Goal: Complete application form: Complete application form

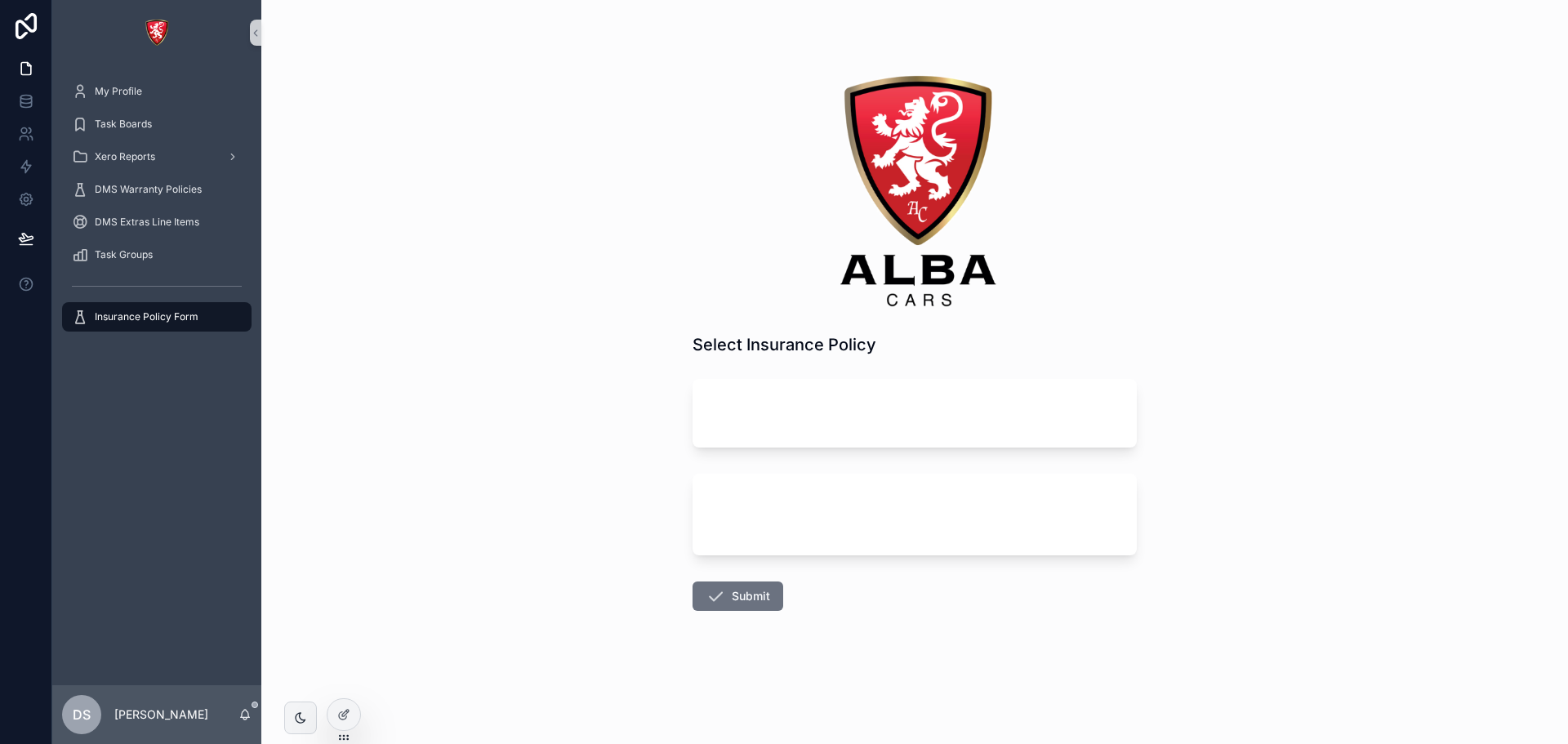
click at [343, 708] on icon at bounding box center [343, 714] width 13 height 13
click at [352, 709] on div at bounding box center [343, 713] width 33 height 31
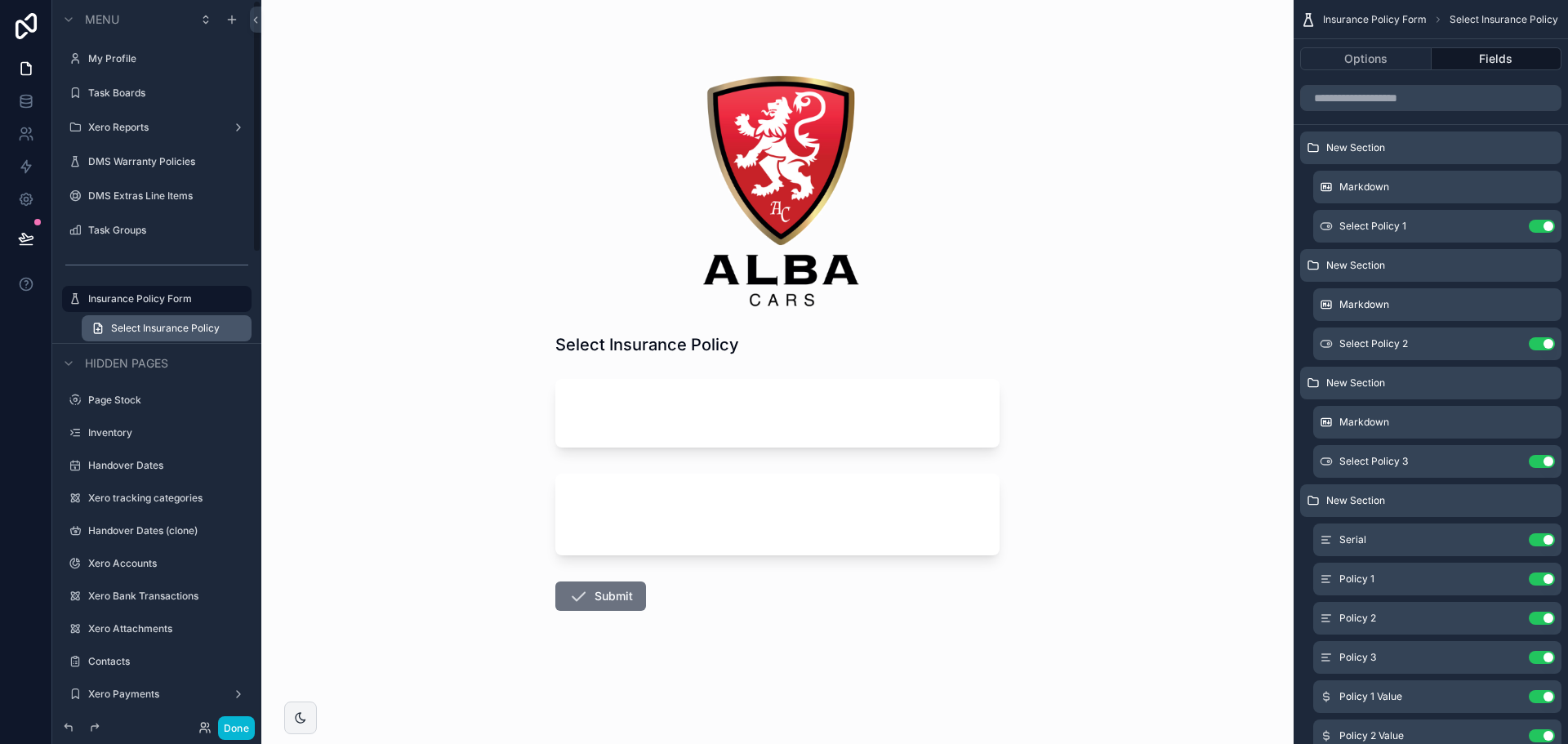
click at [124, 326] on span "Select Insurance Policy" at bounding box center [165, 328] width 109 height 13
click at [1507, 263] on icon "scrollable content" at bounding box center [1509, 265] width 13 height 13
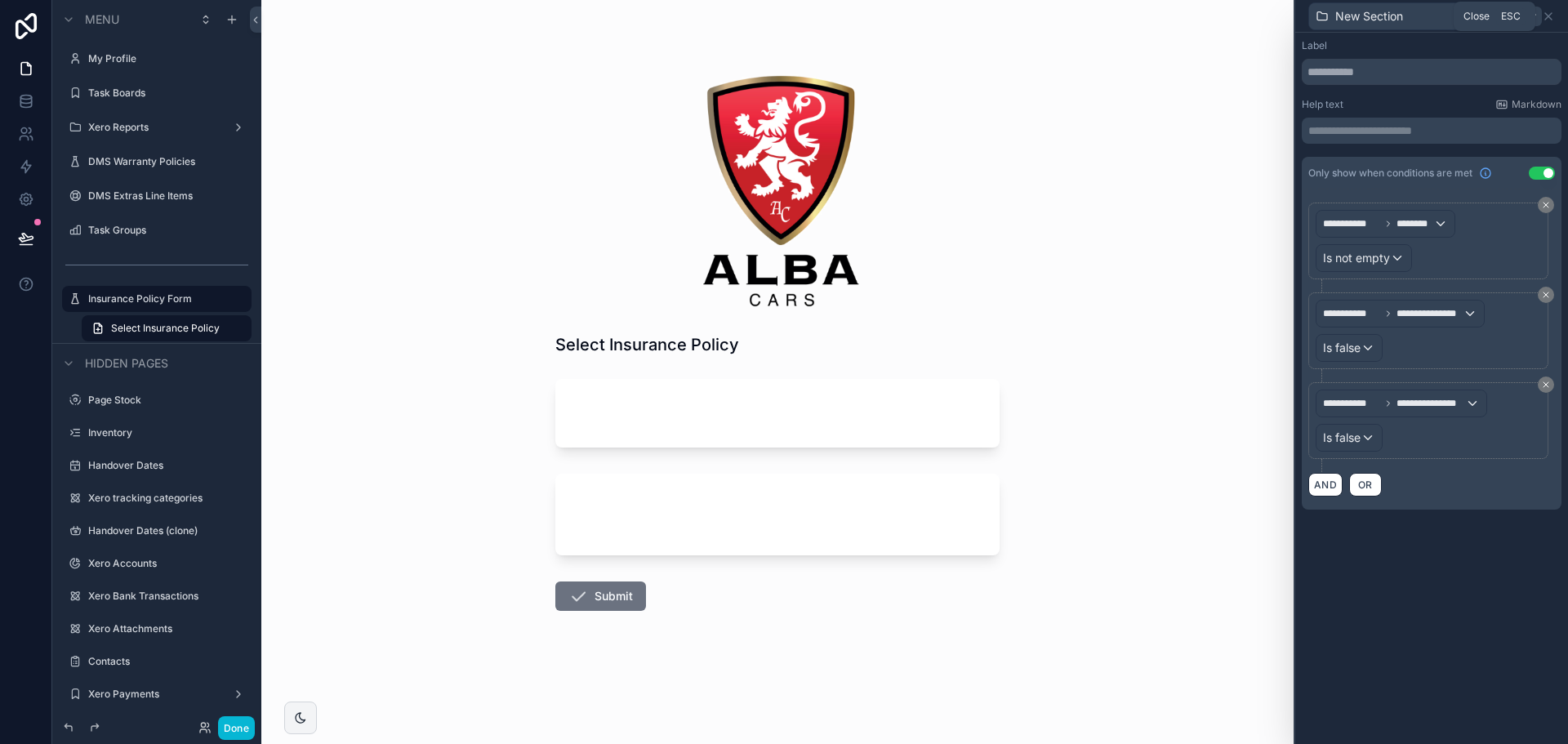
click at [1541, 15] on div at bounding box center [1532, 16] width 20 height 20
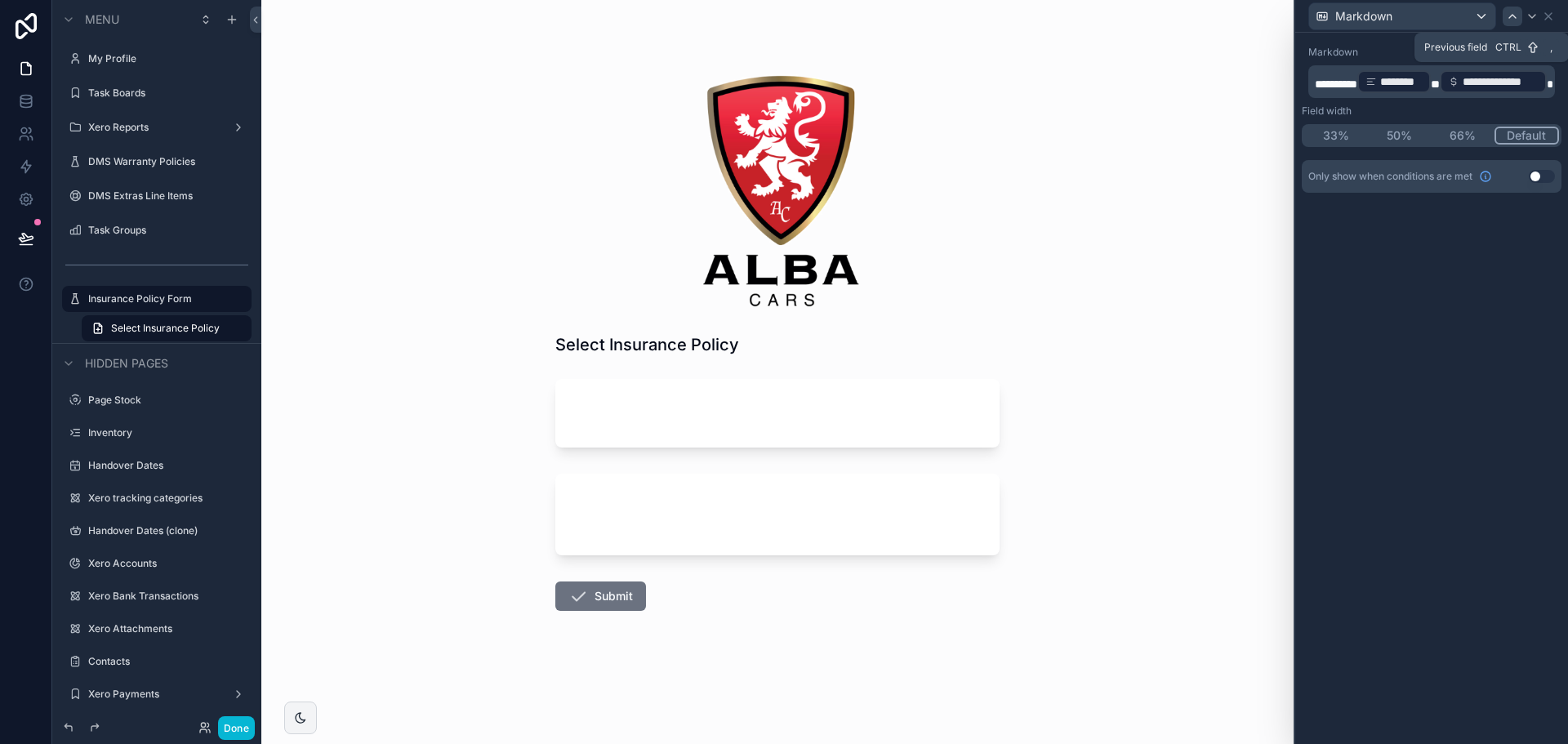
click at [1508, 14] on icon at bounding box center [1512, 17] width 13 height 13
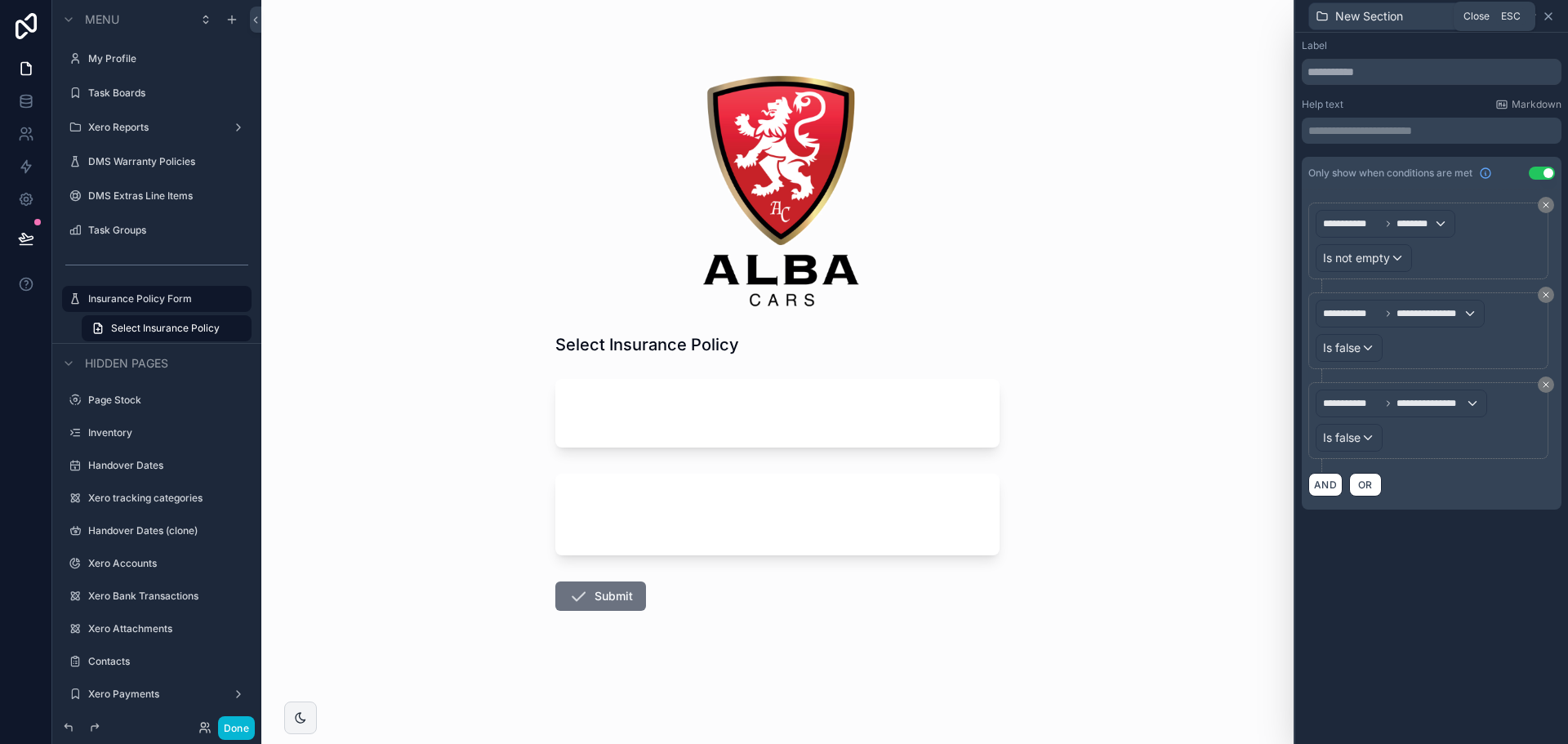
click at [1548, 17] on icon at bounding box center [1548, 17] width 13 height 13
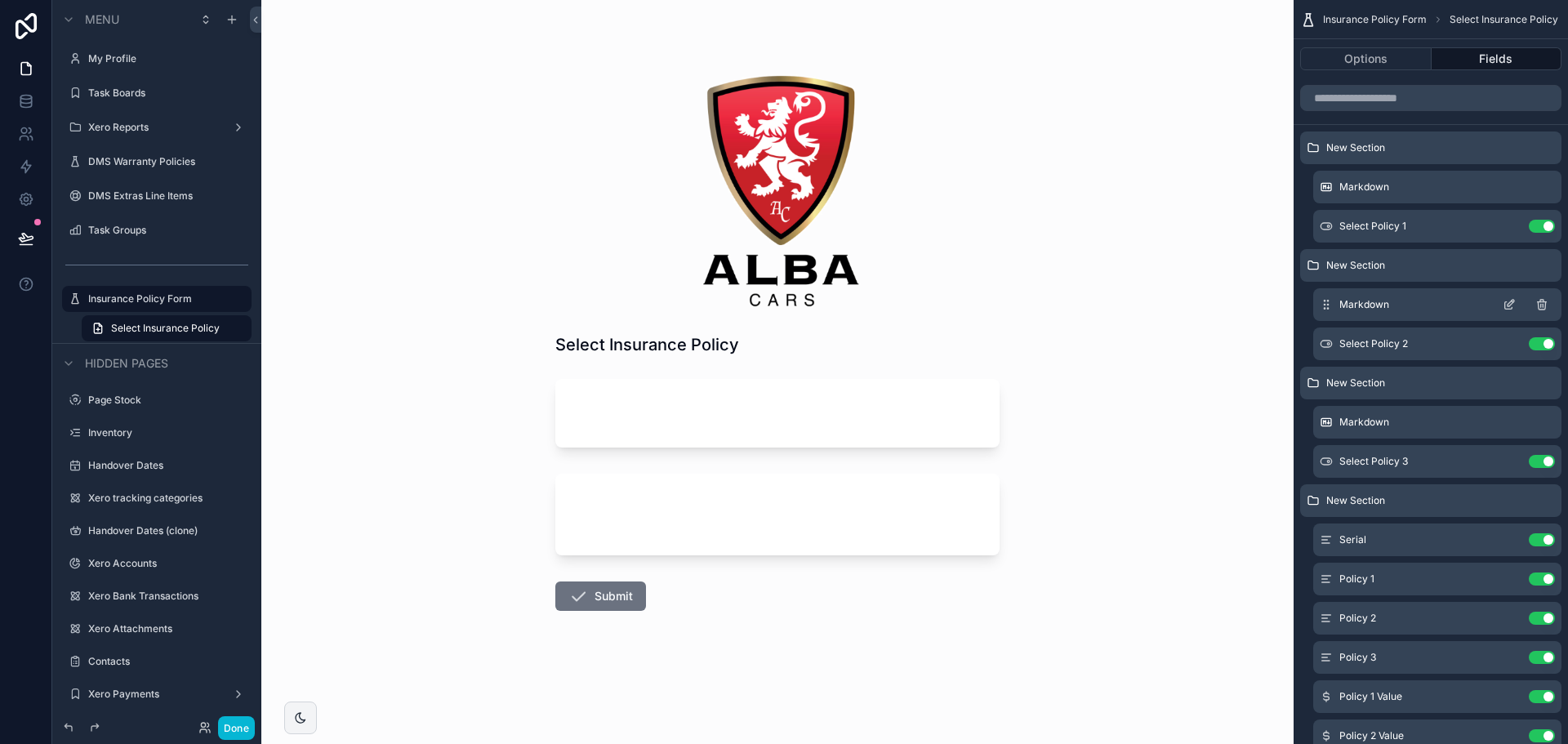
click at [1506, 302] on icon "scrollable content" at bounding box center [1508, 306] width 7 height 7
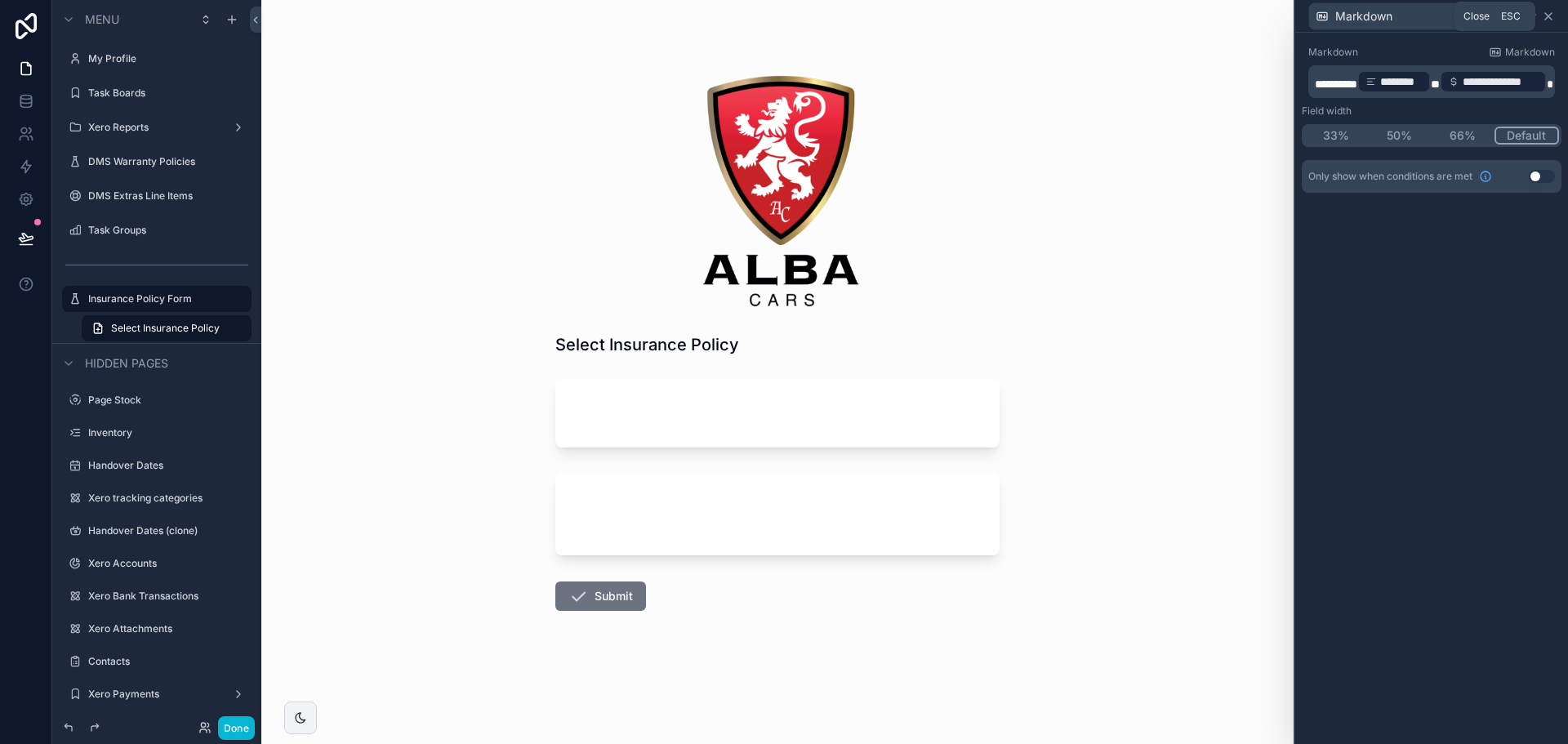
click at [1550, 19] on icon at bounding box center [1548, 17] width 13 height 13
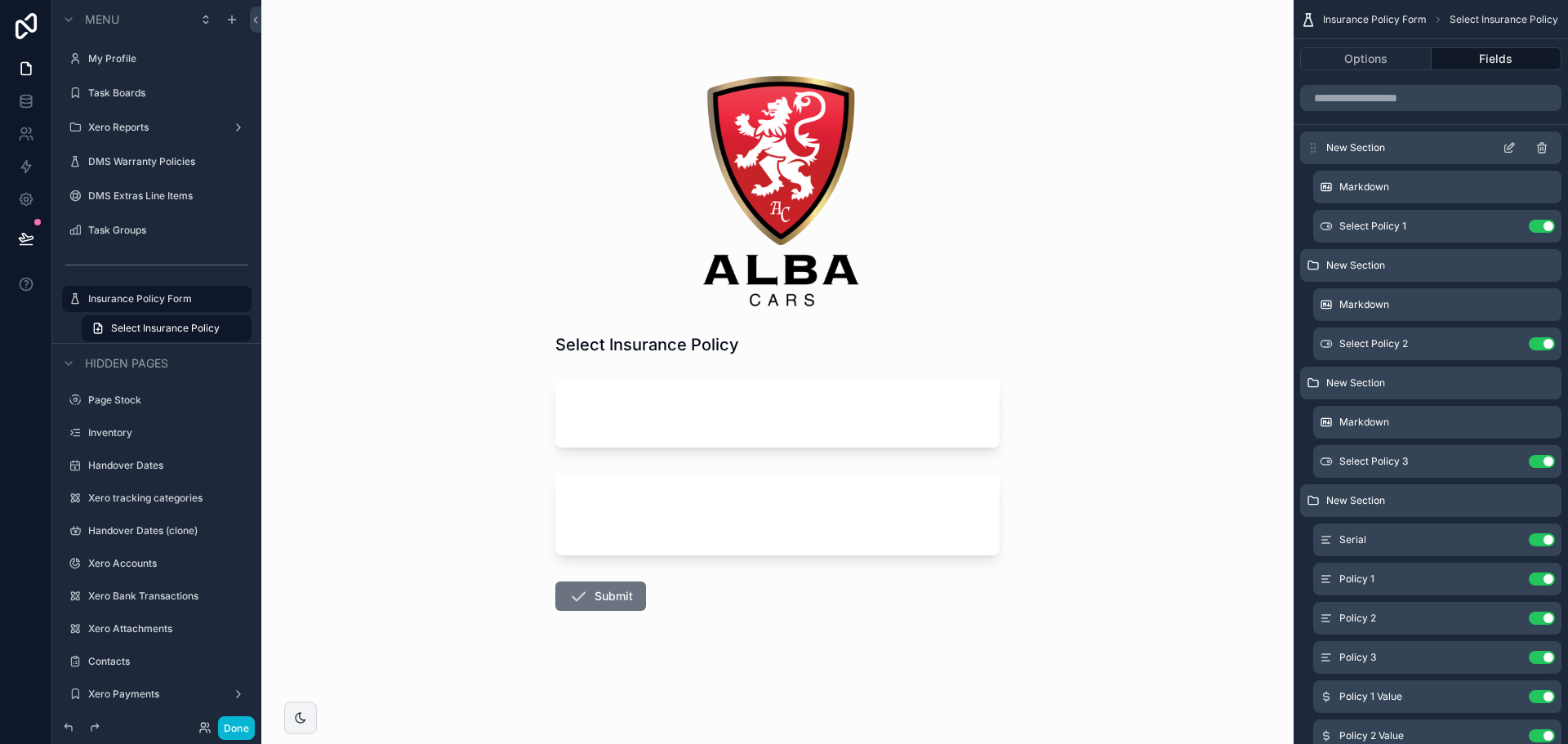
click at [1508, 143] on icon "scrollable content" at bounding box center [1509, 148] width 13 height 13
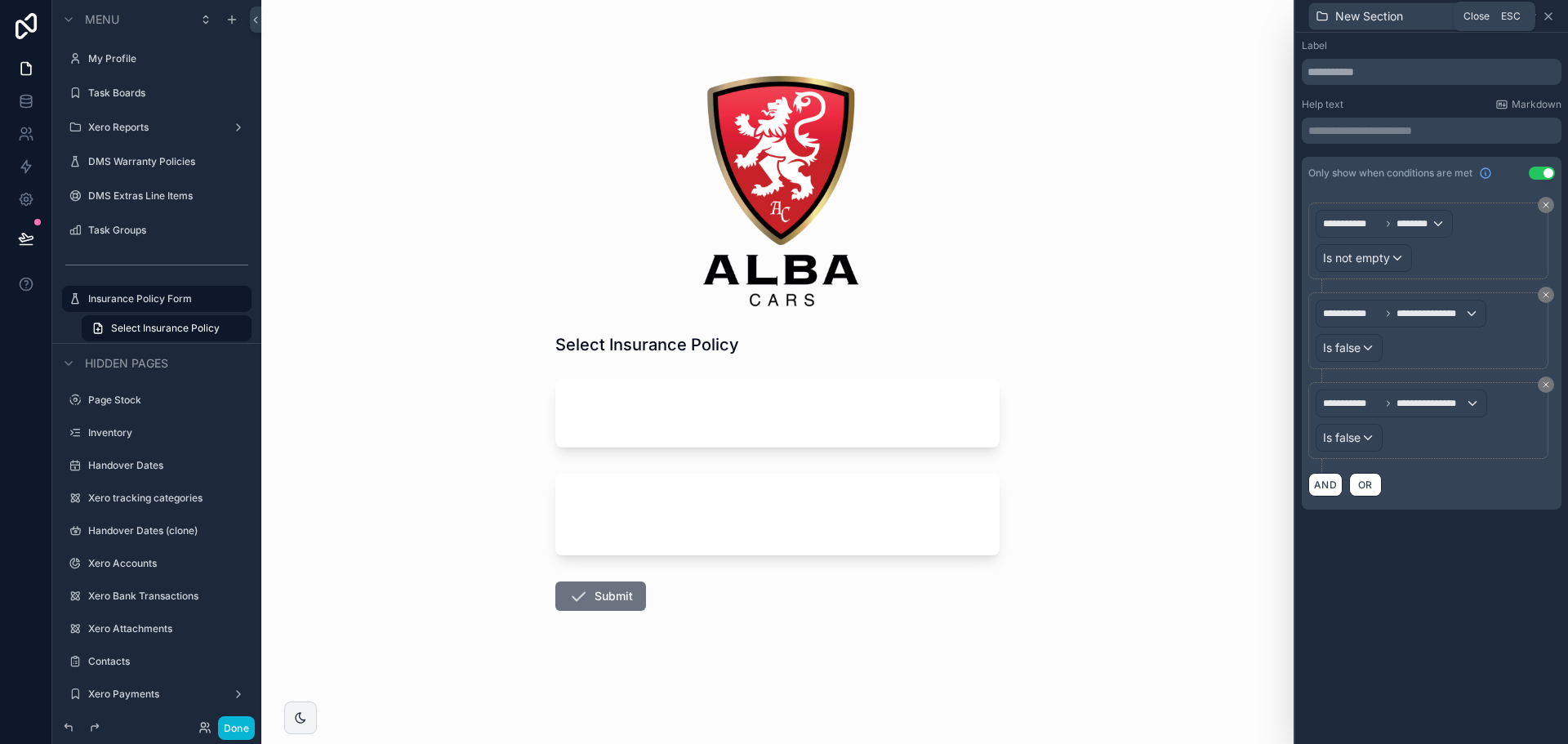
click at [1550, 20] on icon at bounding box center [1548, 17] width 13 height 13
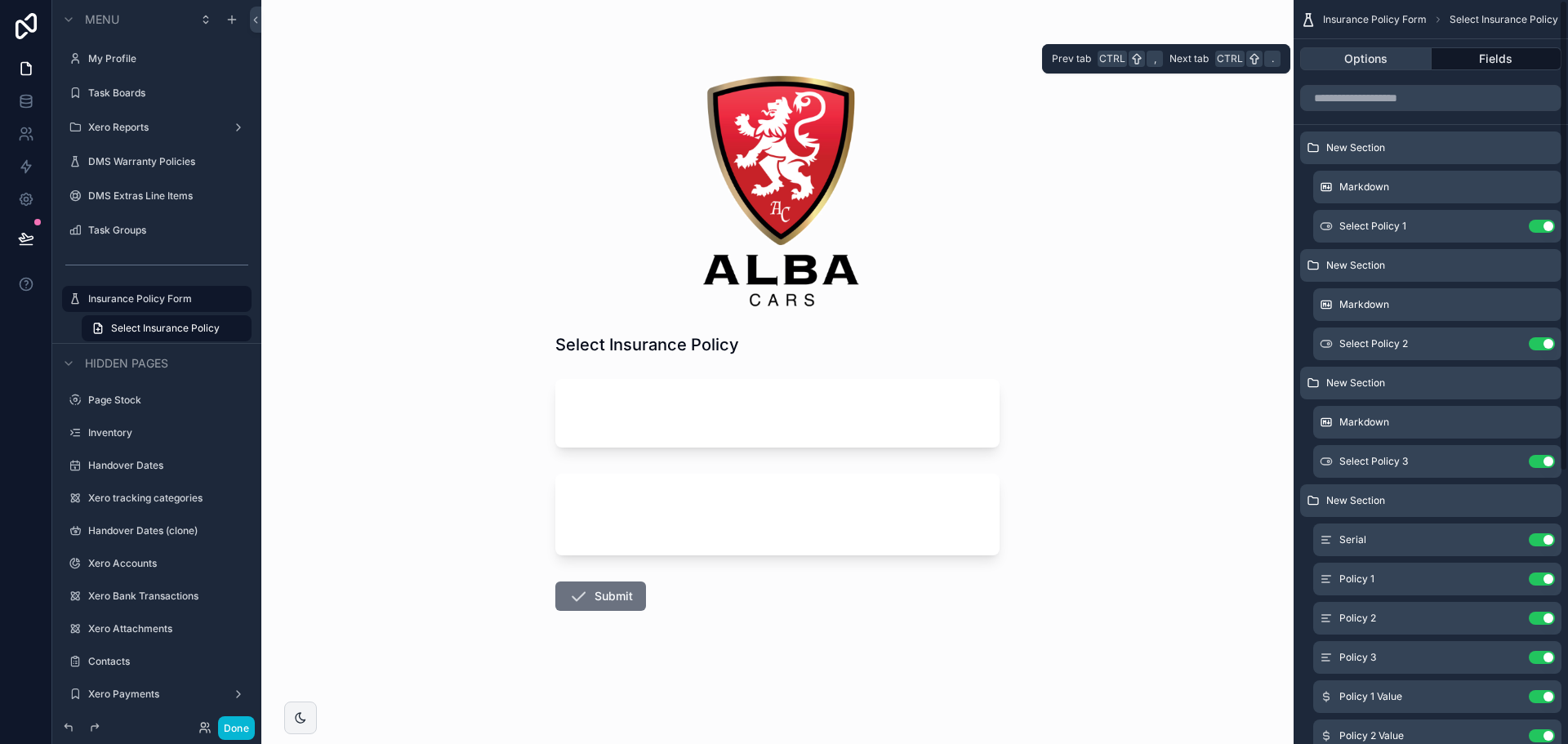
click at [1382, 58] on button "Options" at bounding box center [1365, 59] width 131 height 23
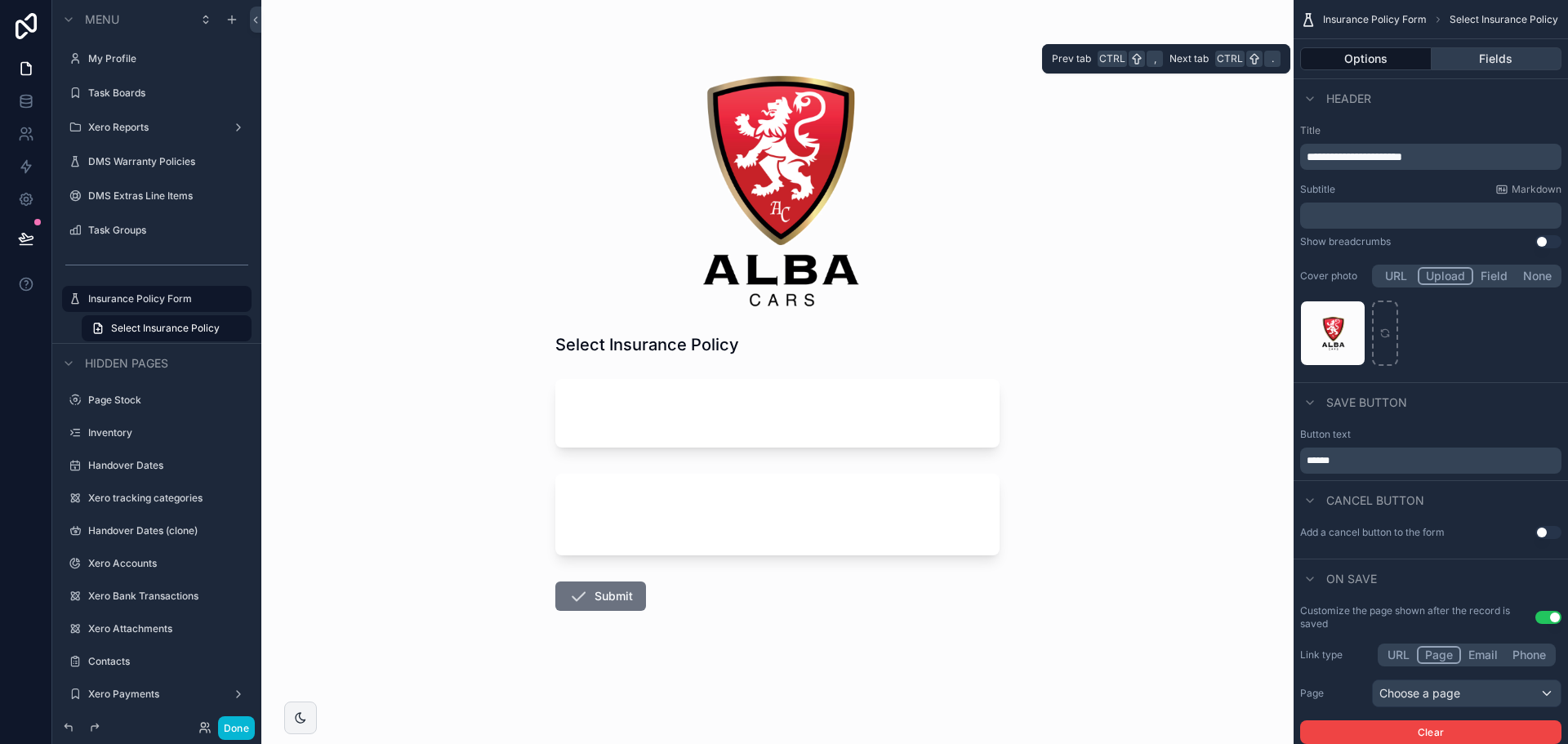
click at [1456, 59] on button "Fields" at bounding box center [1496, 59] width 130 height 23
